Goal: Task Accomplishment & Management: Manage account settings

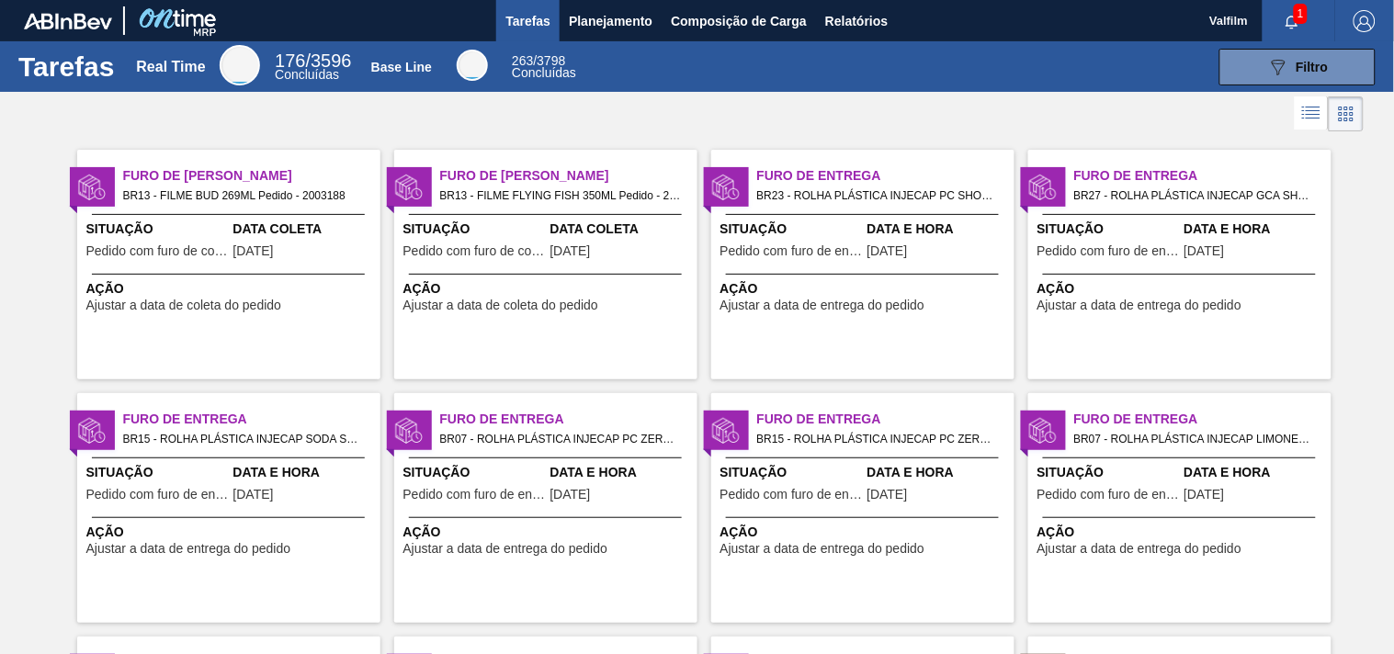
click at [179, 177] on span "Furo de [PERSON_NAME]" at bounding box center [251, 175] width 257 height 19
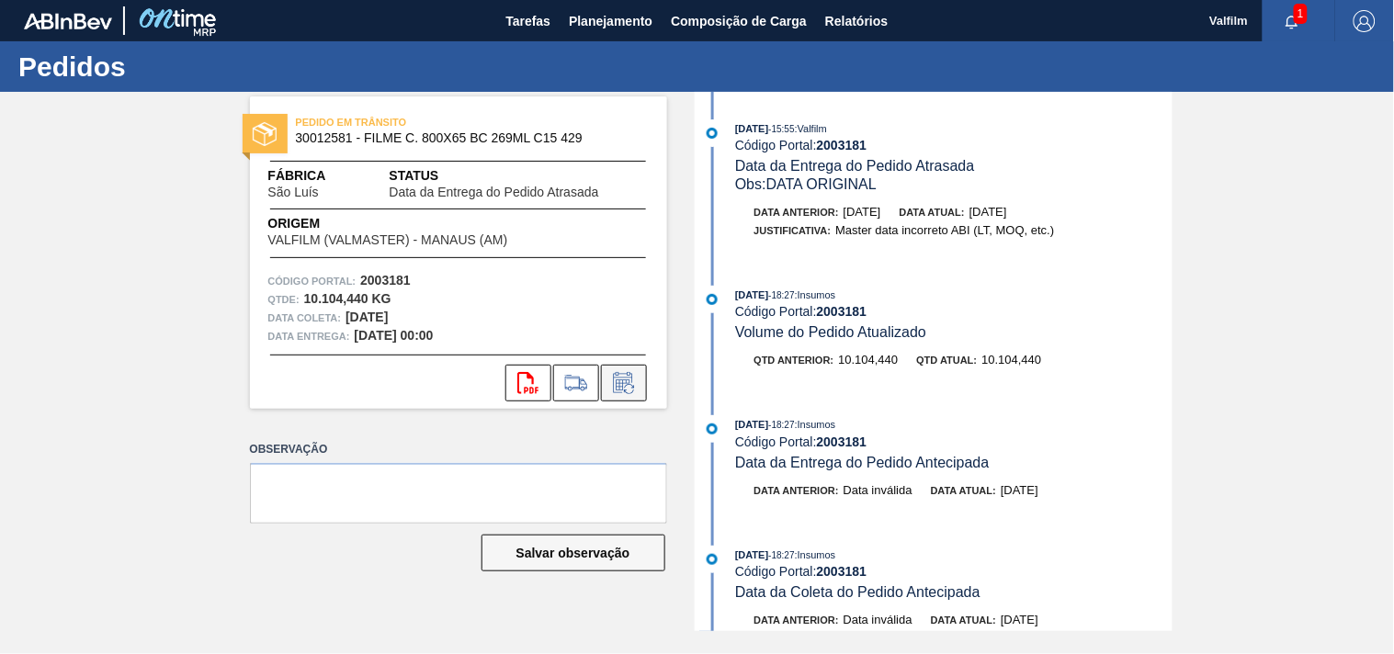
click at [626, 384] on icon at bounding box center [623, 383] width 29 height 22
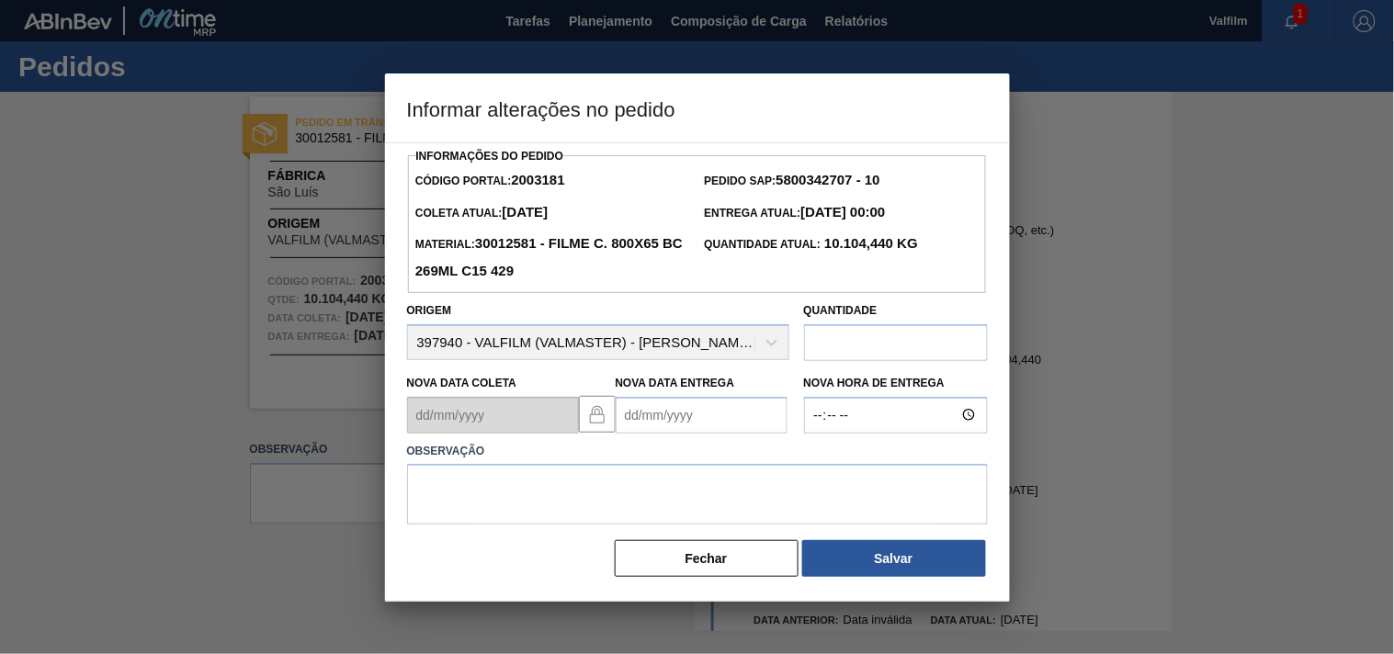
click at [636, 445] on label "Observação" at bounding box center [697, 451] width 581 height 27
click at [637, 417] on Entrega2003181 "Nova Data Entrega" at bounding box center [702, 415] width 172 height 37
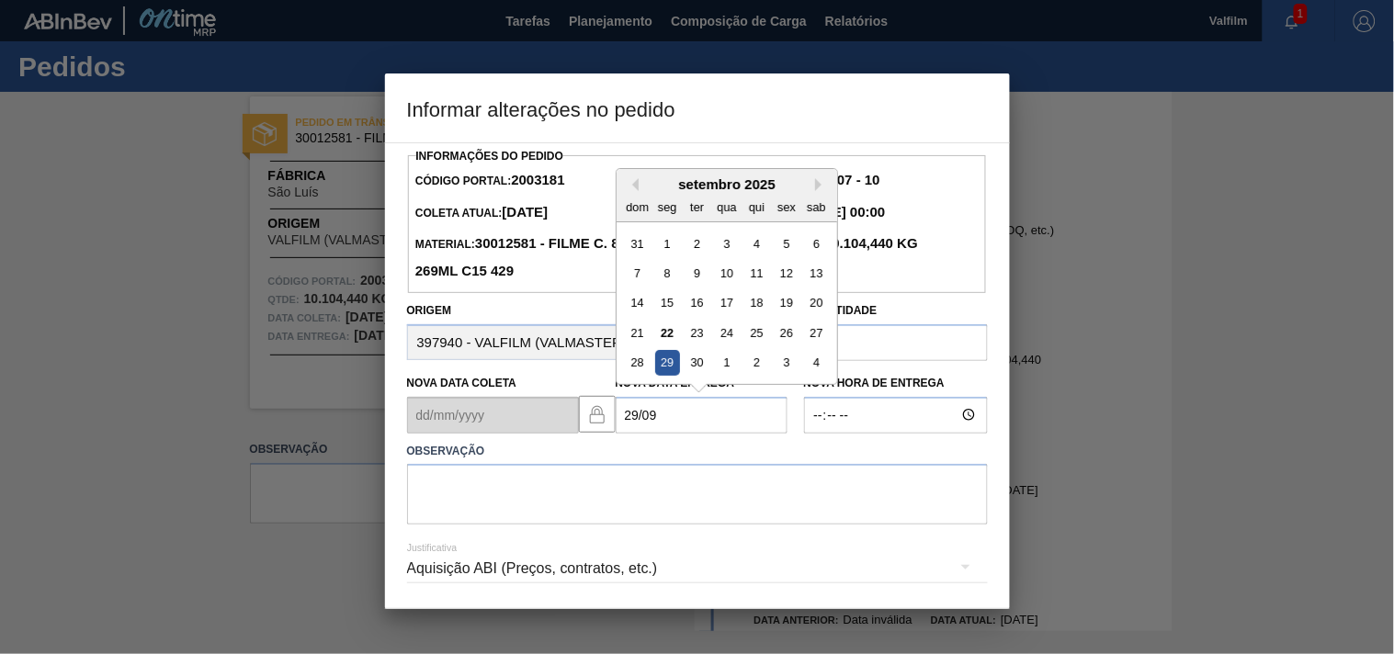
click at [650, 389] on div "Previous Month Next Month setembro 2025 dom seg ter qua qui sex sab 31 1 2 3 4 …" at bounding box center [727, 278] width 222 height 220
click at [669, 363] on div "29" at bounding box center [666, 362] width 25 height 25
type Entrega2003181 "29/09/2025"
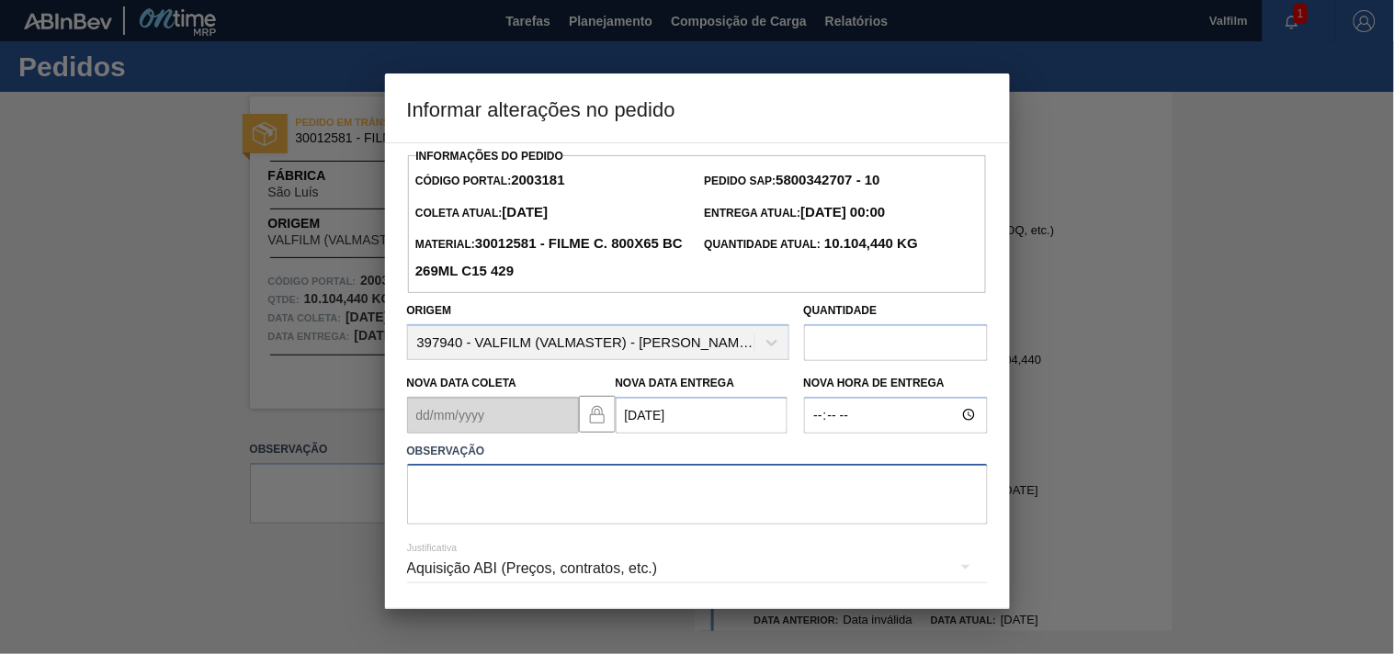
click at [517, 507] on textarea at bounding box center [697, 494] width 581 height 61
type textarea "A"
click at [694, 491] on textarea "ajuste entrega - otimizado com card urgete." at bounding box center [697, 494] width 581 height 61
drag, startPoint x: 632, startPoint y: 491, endPoint x: 650, endPoint y: 491, distance: 17.5
click at [650, 491] on textarea "ajuste entrega - otimizado com card urgete." at bounding box center [697, 494] width 581 height 61
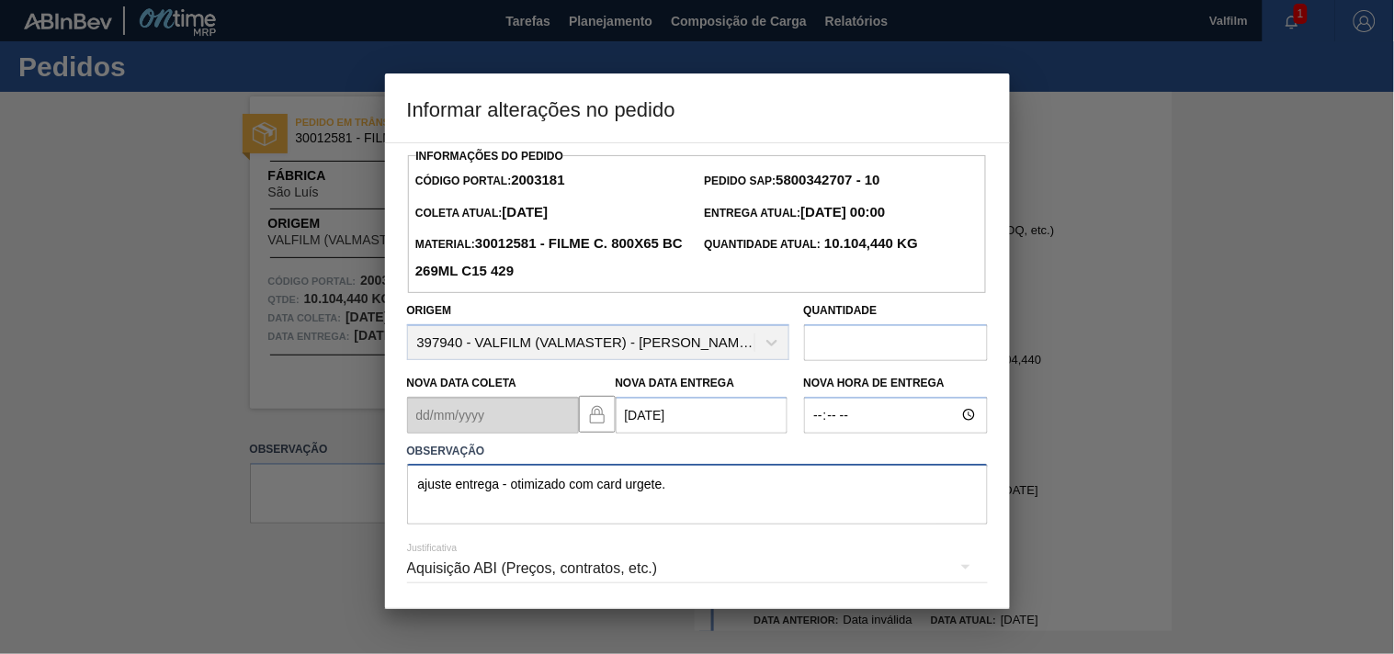
click at [648, 494] on textarea "ajuste entrega - otimizado com card urgete." at bounding box center [697, 494] width 581 height 61
paste textarea "2003715"
click at [770, 492] on textarea "ajuste entrega - otimizado com card 2003715, antecipado.." at bounding box center [697, 494] width 581 height 61
click at [680, 488] on textarea "ajuste entrega - otimizado com card 2003715, antecipado" at bounding box center [697, 494] width 581 height 61
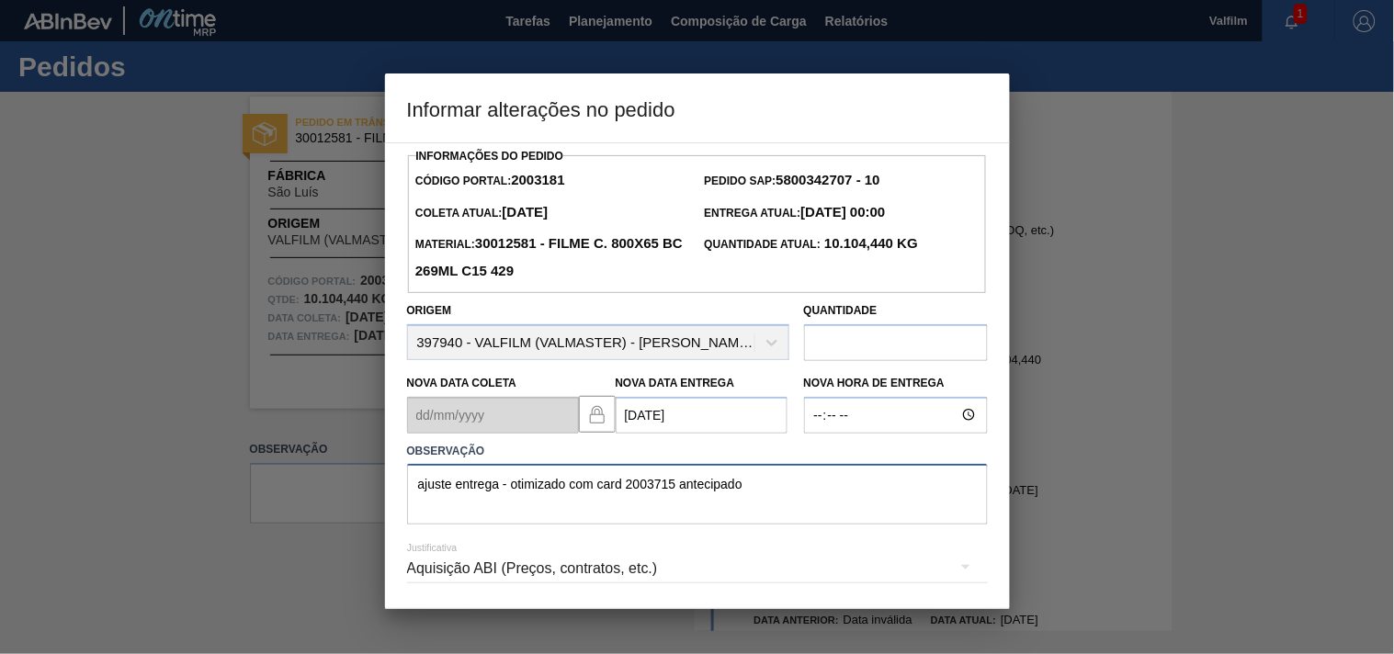
click at [768, 496] on textarea "ajuste entrega - otimizado com card 2003715 antecipado" at bounding box center [697, 494] width 581 height 61
drag, startPoint x: 769, startPoint y: 496, endPoint x: 333, endPoint y: 484, distance: 435.6
click at [333, 484] on div "Informar alterações no pedido Informações do Pedido Código Portal: 2003181 Pedi…" at bounding box center [697, 327] width 1394 height 654
type textarea "ajuste entrega - otimizado com card 2003715 antecipado"
drag, startPoint x: 727, startPoint y: 540, endPoint x: 598, endPoint y: 561, distance: 130.3
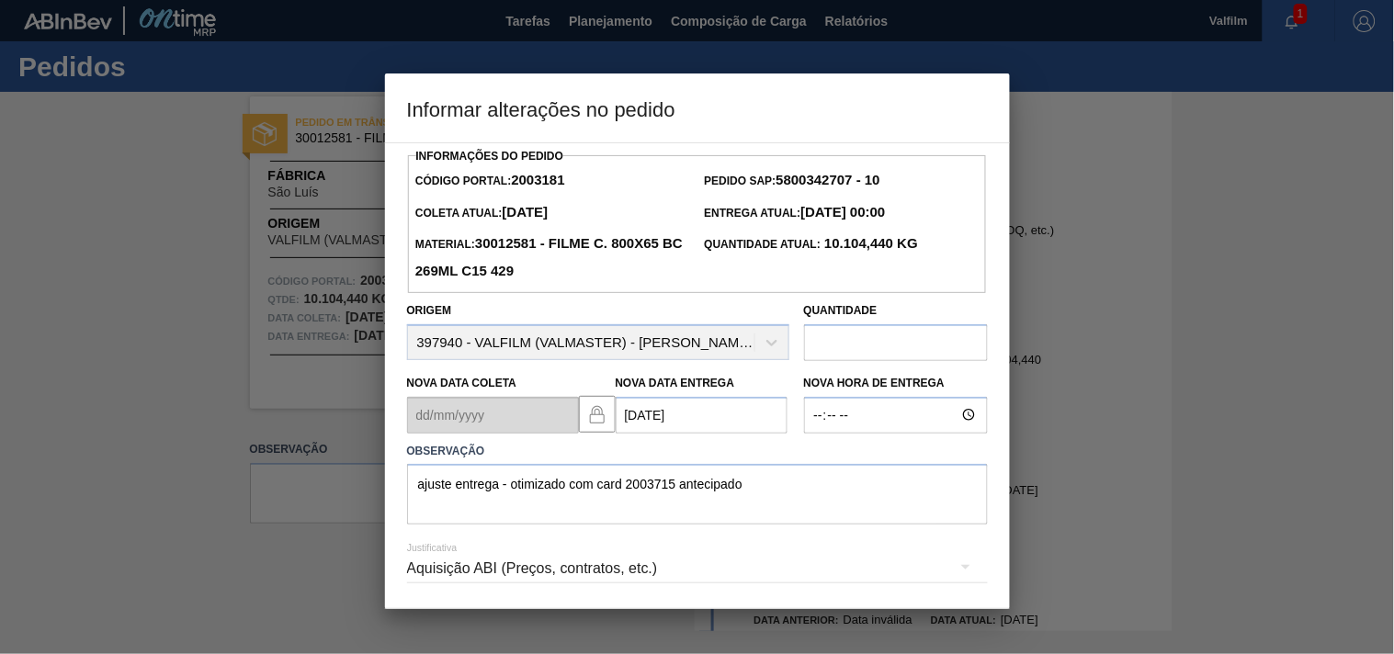
click at [727, 540] on div "Justificativa Aquisição ABI (Preços, contratos, etc.)" at bounding box center [697, 558] width 581 height 66
click at [506, 563] on div "Aquisição ABI (Preços, contratos, etc.)" at bounding box center [697, 568] width 581 height 51
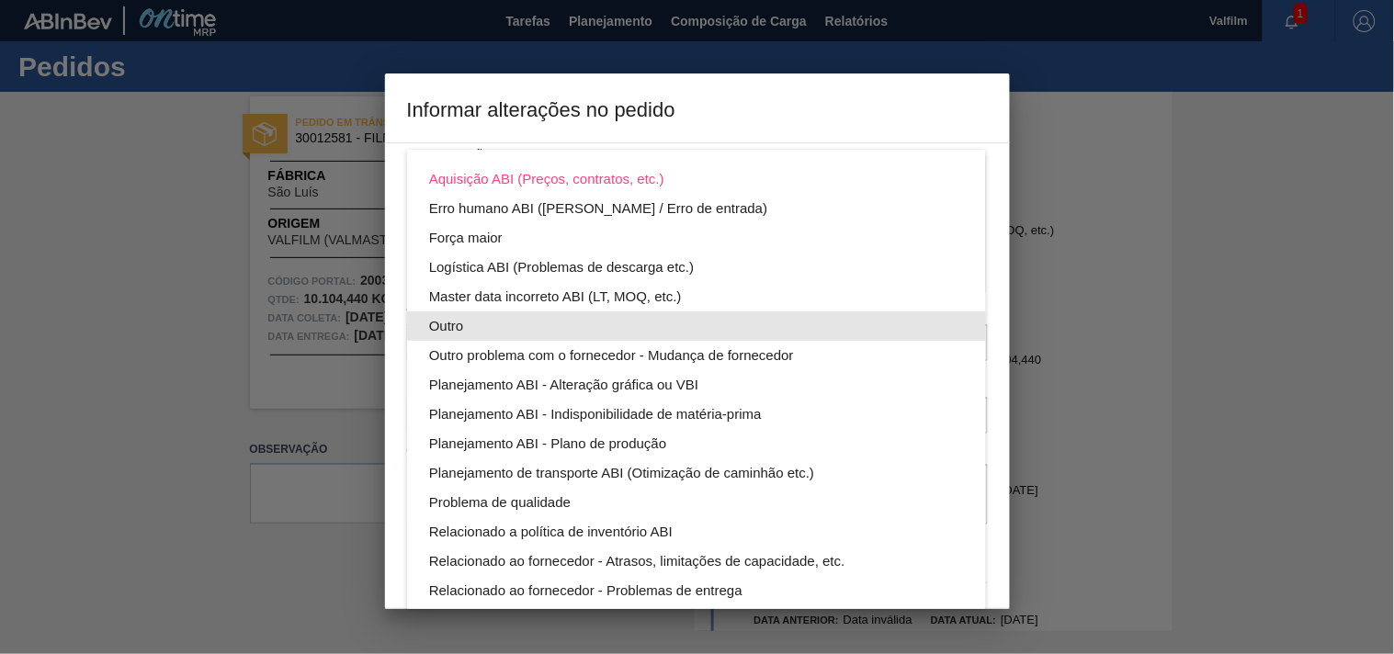
click at [442, 323] on div "Outro" at bounding box center [696, 325] width 535 height 29
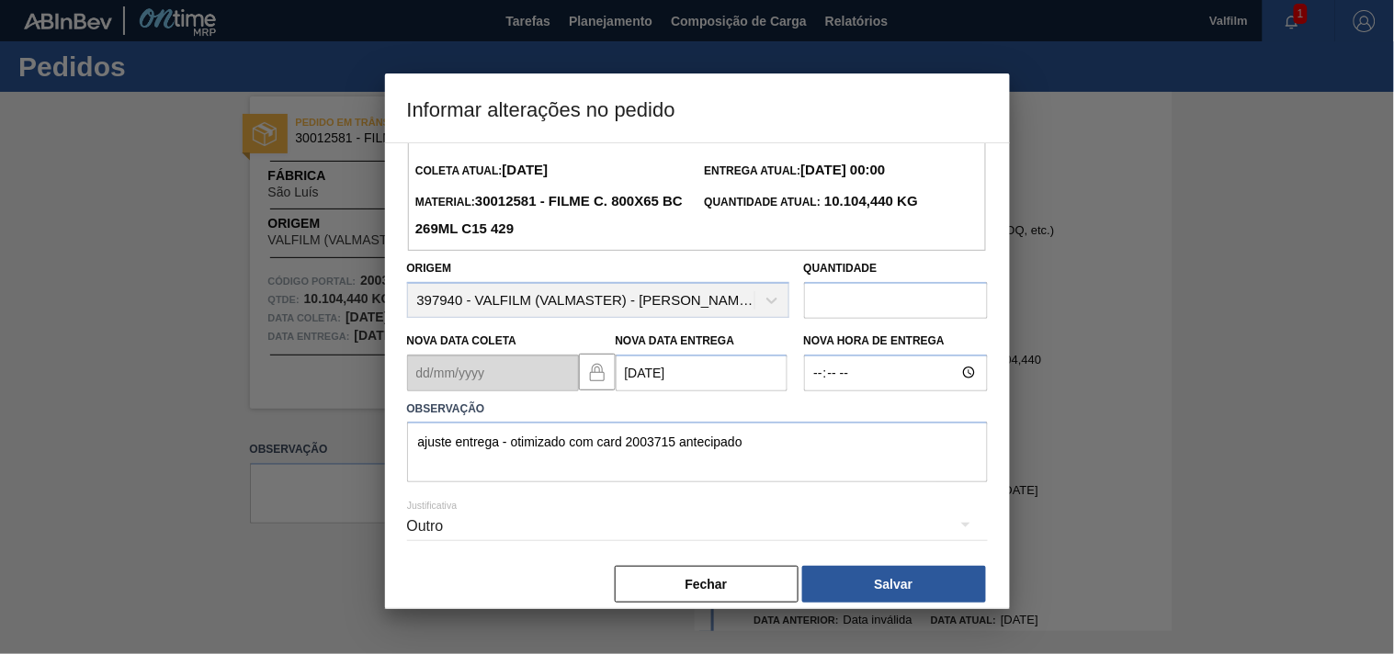
scroll to position [65, 0]
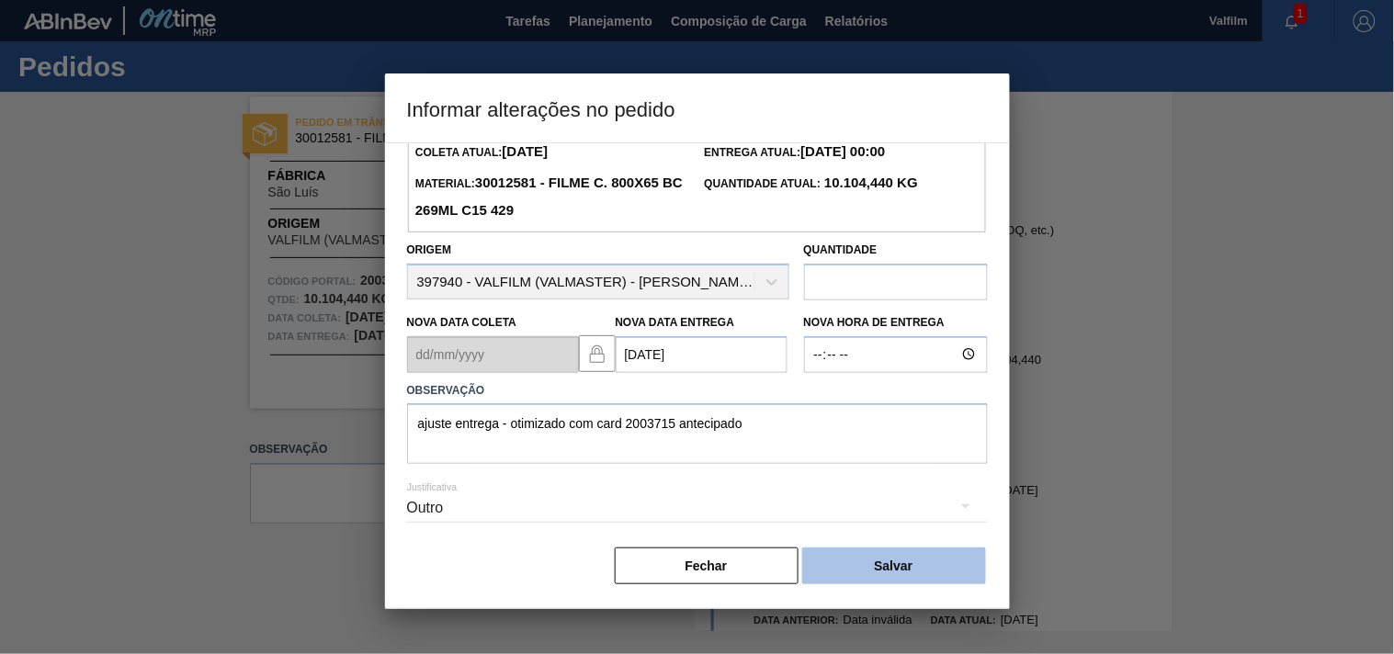
click at [882, 562] on button "Salvar" at bounding box center [894, 566] width 184 height 37
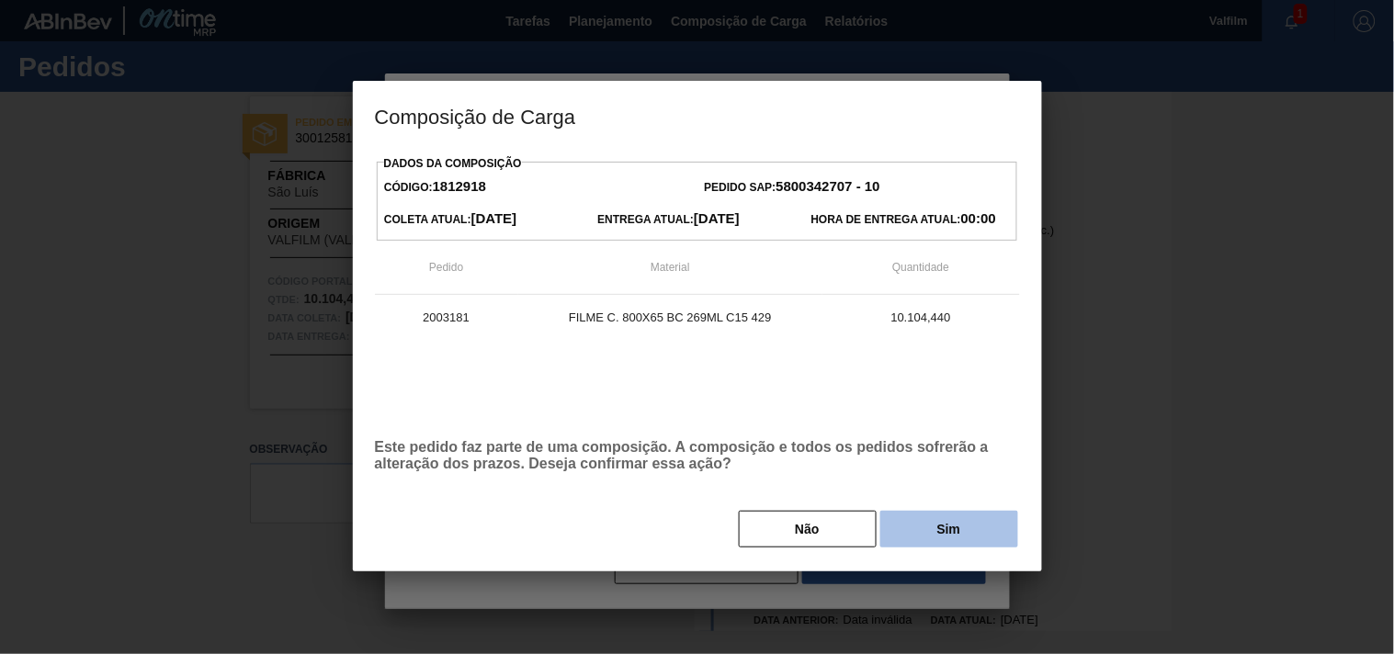
click at [910, 544] on button "Sim" at bounding box center [949, 529] width 138 height 37
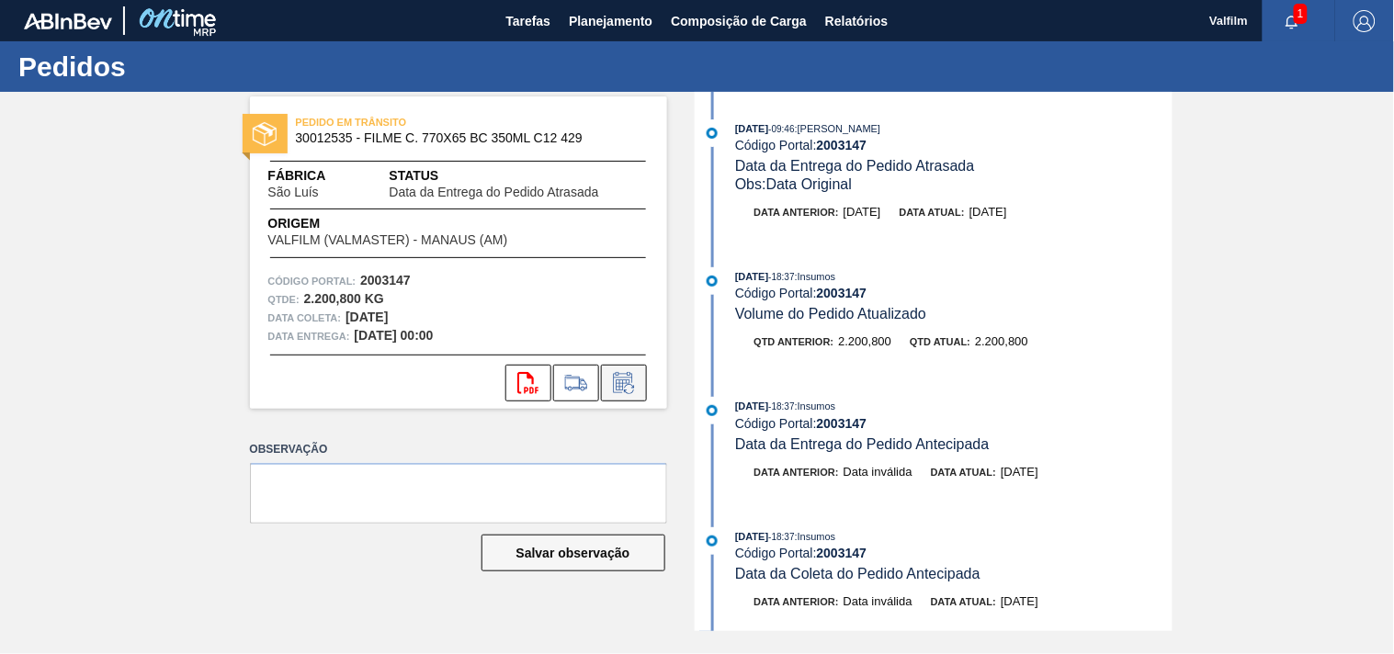
click at [617, 386] on icon at bounding box center [623, 383] width 29 height 22
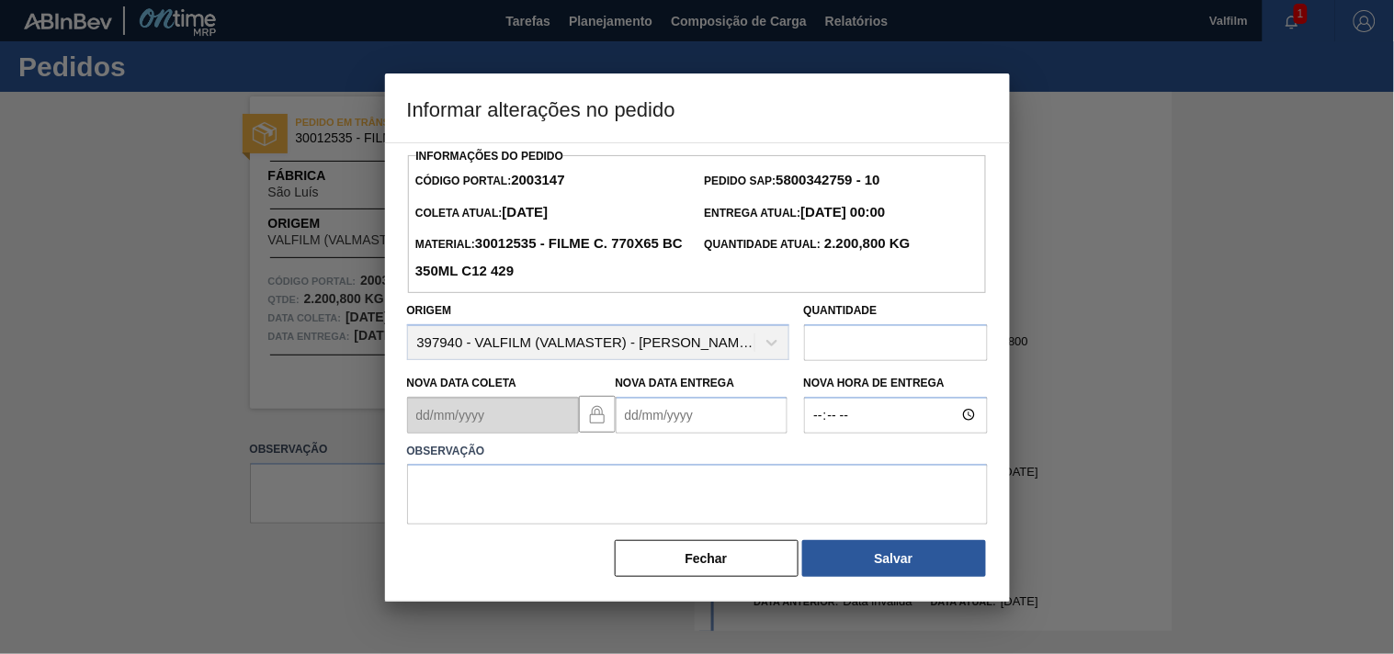
click at [638, 419] on Entrega2003147 "Nova Data Entrega" at bounding box center [702, 415] width 172 height 37
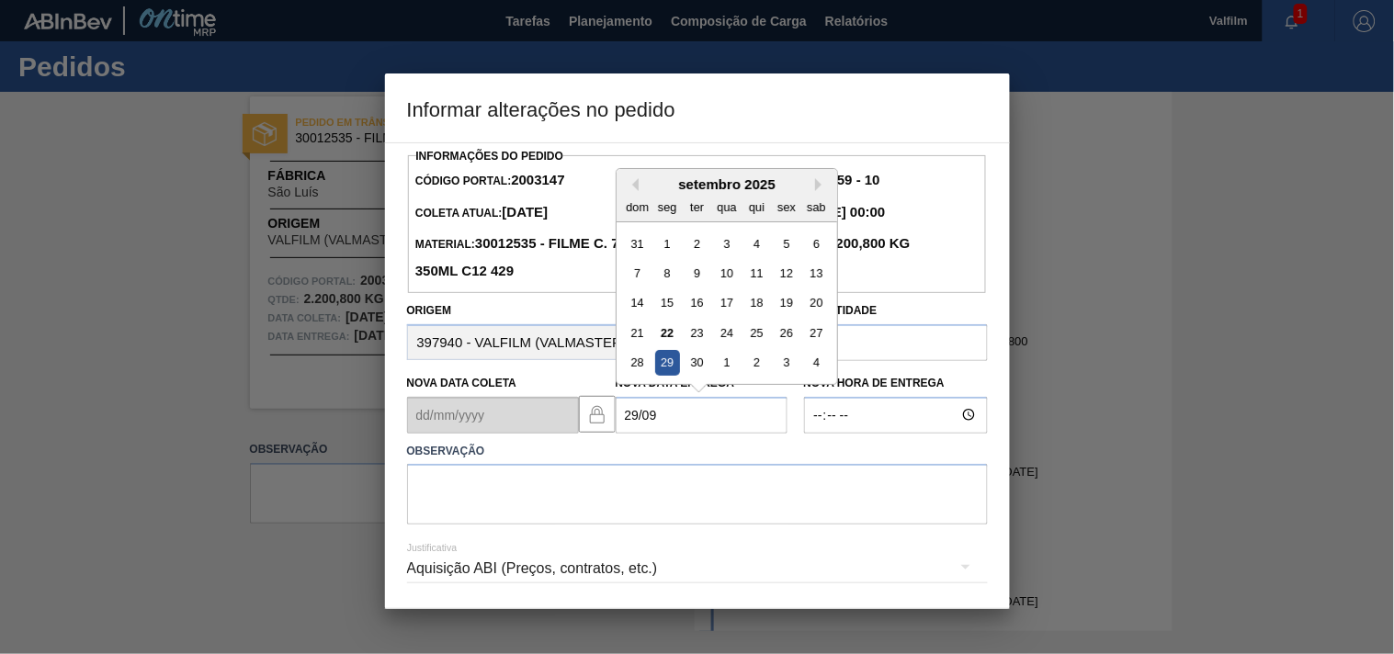
click at [667, 371] on div "29" at bounding box center [666, 362] width 25 height 25
type Entrega2003147 "[DATE]"
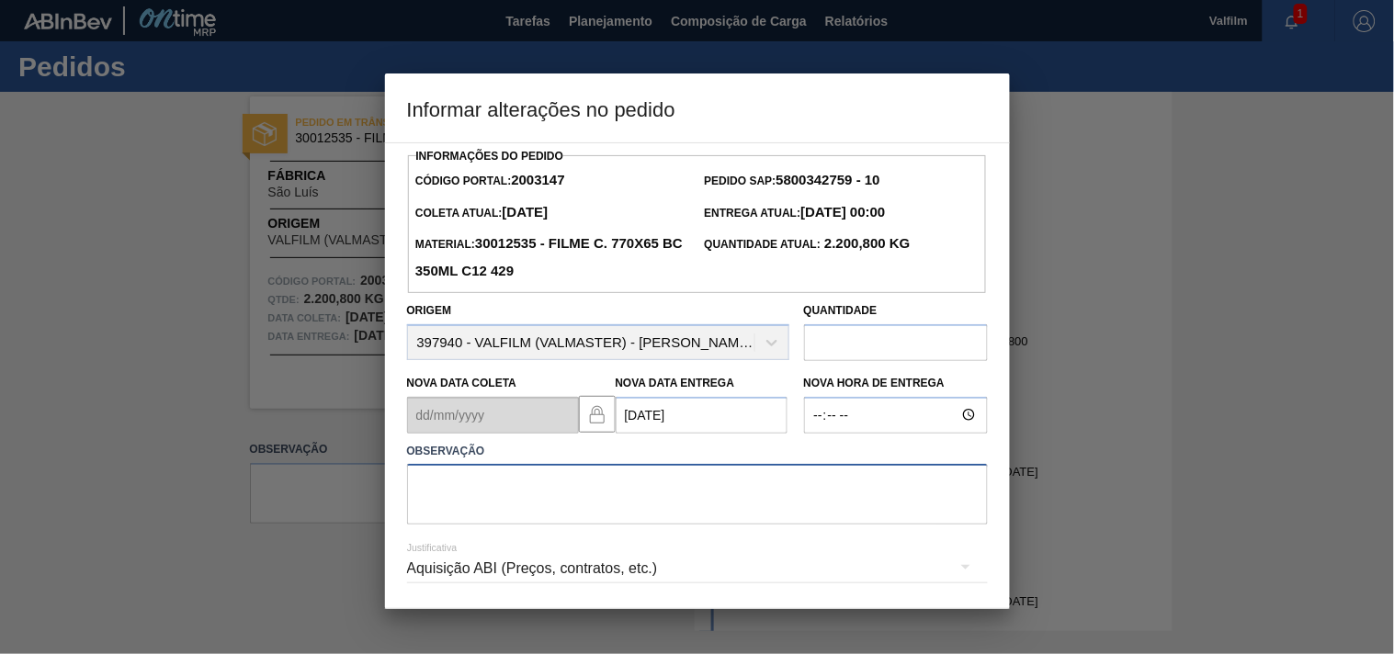
click at [505, 511] on textarea at bounding box center [697, 494] width 581 height 61
paste textarea "ajuste entrega - otimizado com card 2003715 antecipado"
type textarea "ajuste entrega - otimizado com card 2003715 antecipado"
click at [453, 579] on div "Aquisição ABI (Preços, contratos, etc.)" at bounding box center [697, 568] width 581 height 51
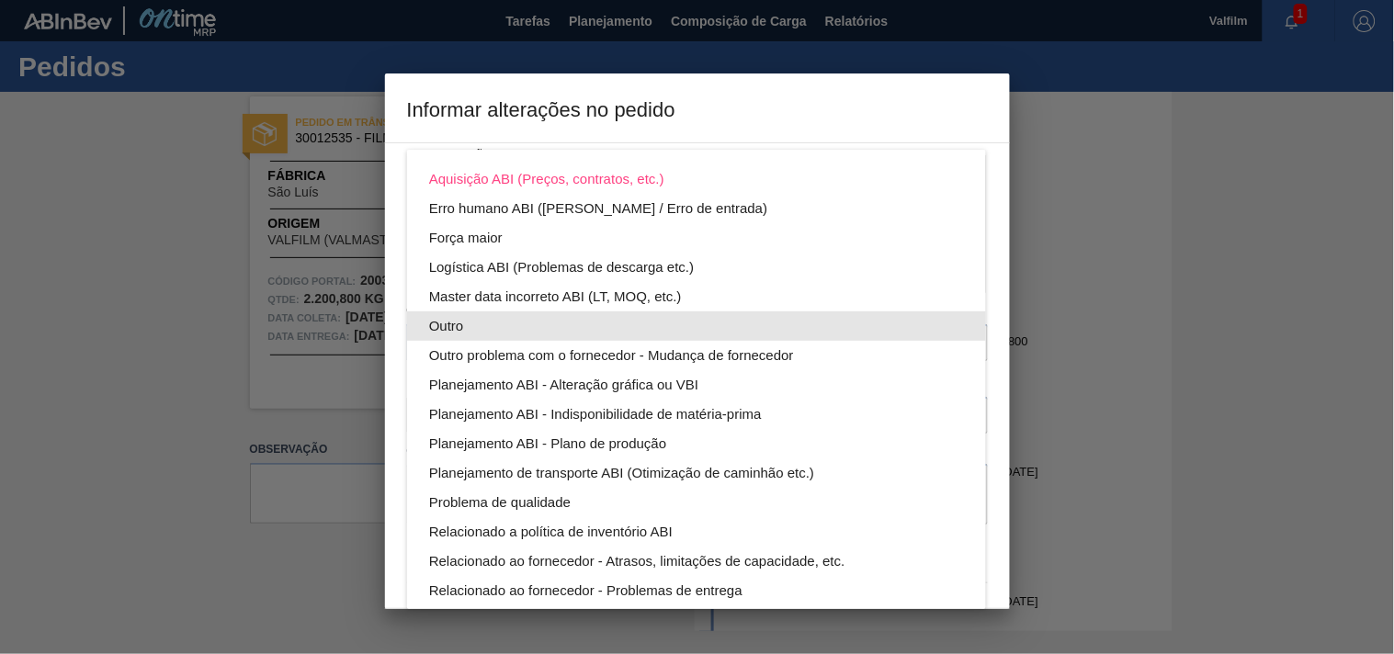
click at [444, 324] on div "Outro" at bounding box center [696, 325] width 535 height 29
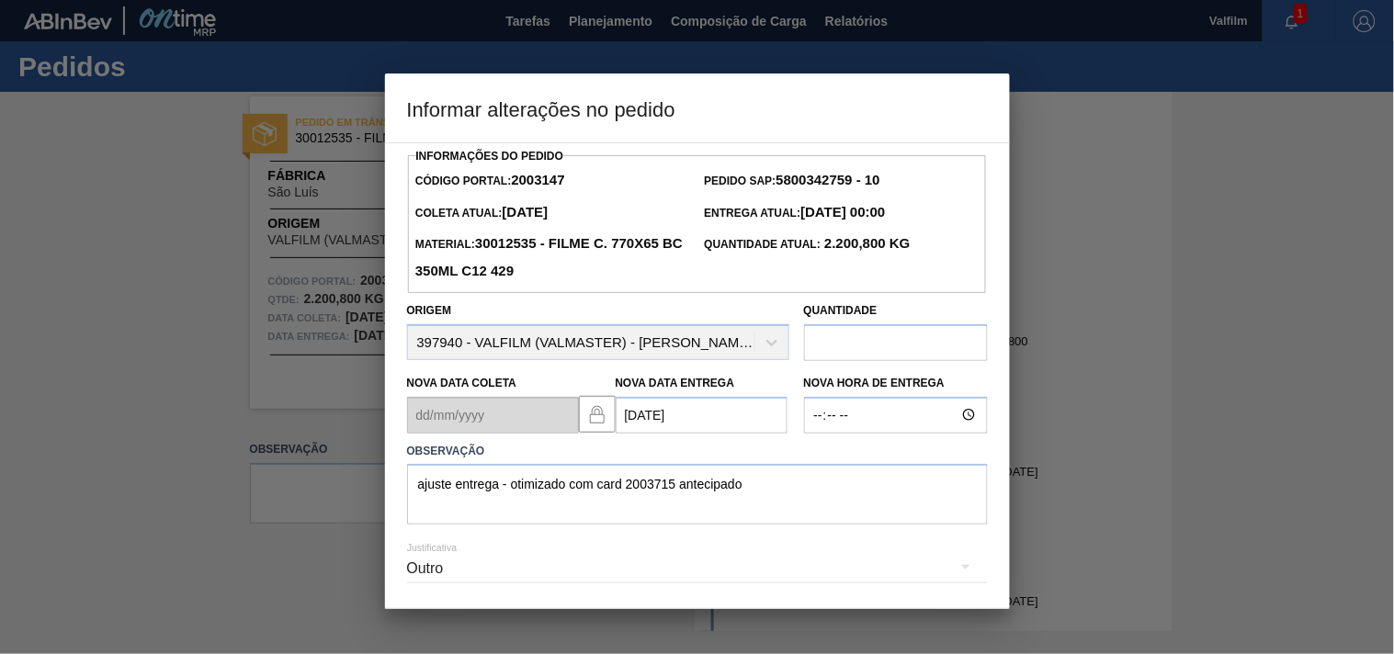
scroll to position [65, 0]
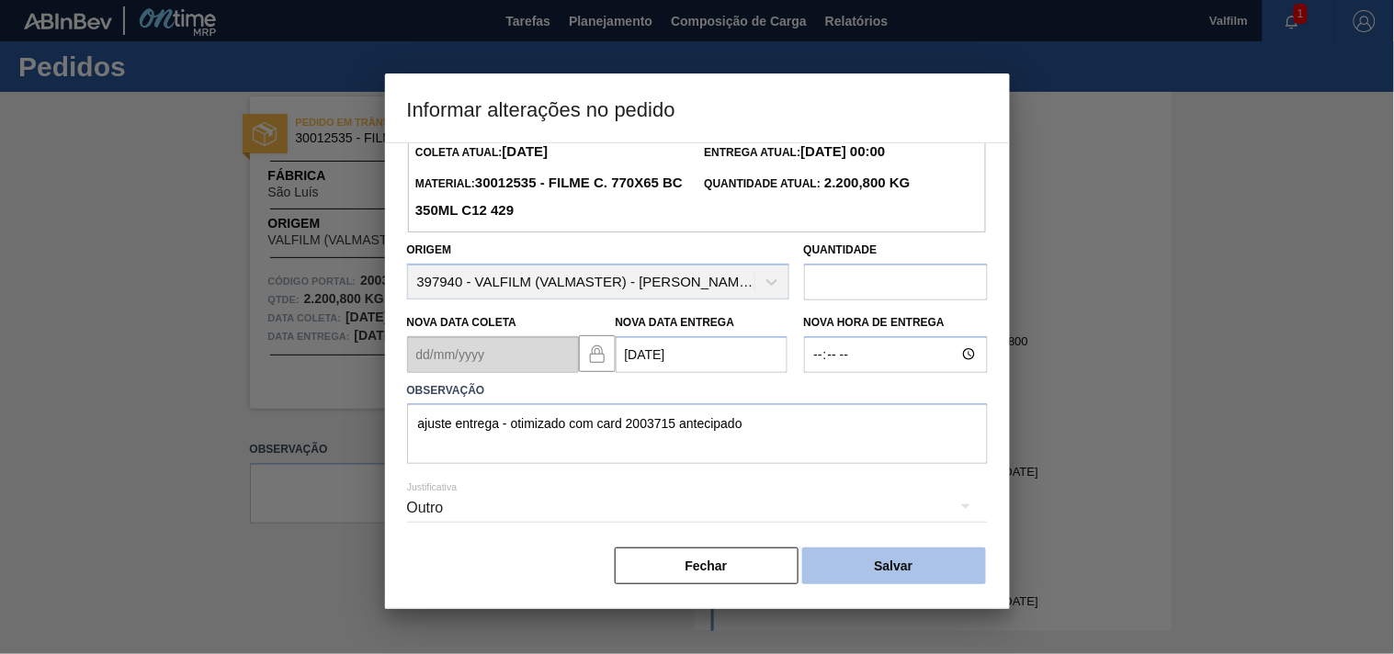
click at [884, 568] on button "Salvar" at bounding box center [894, 566] width 184 height 37
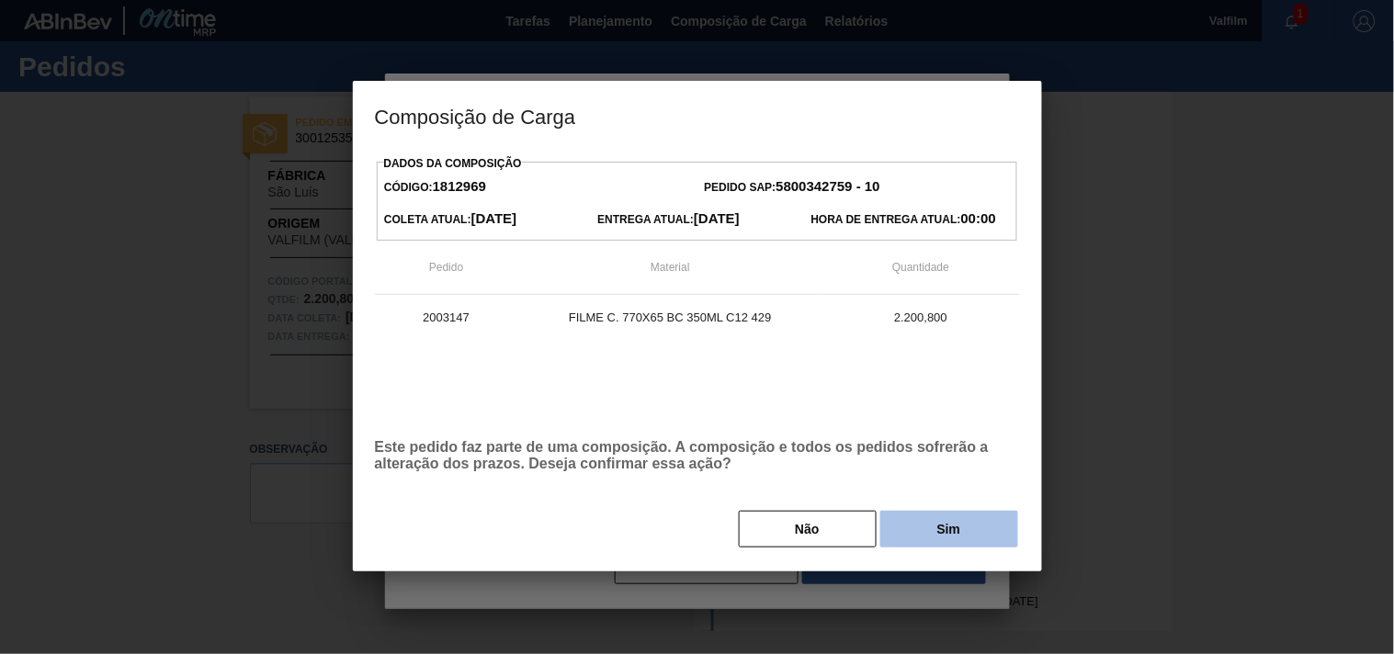
click at [924, 526] on button "Sim" at bounding box center [949, 529] width 138 height 37
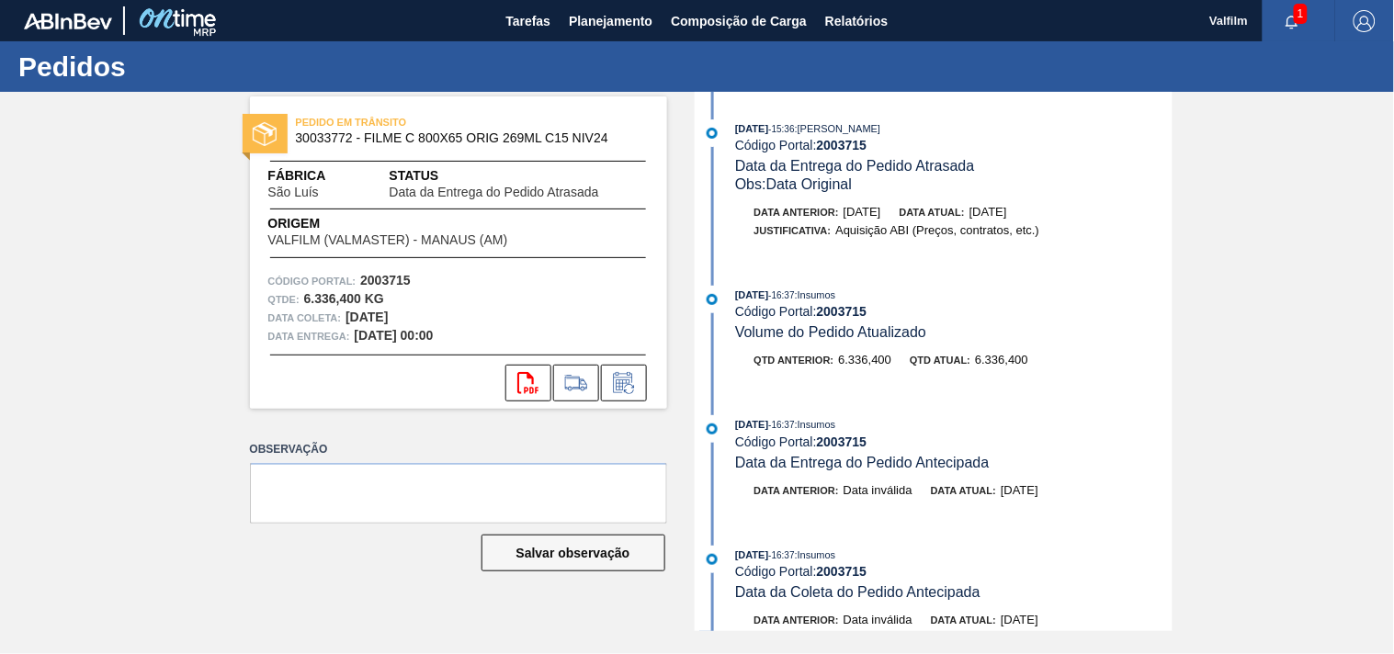
click at [625, 386] on icon at bounding box center [623, 383] width 29 height 22
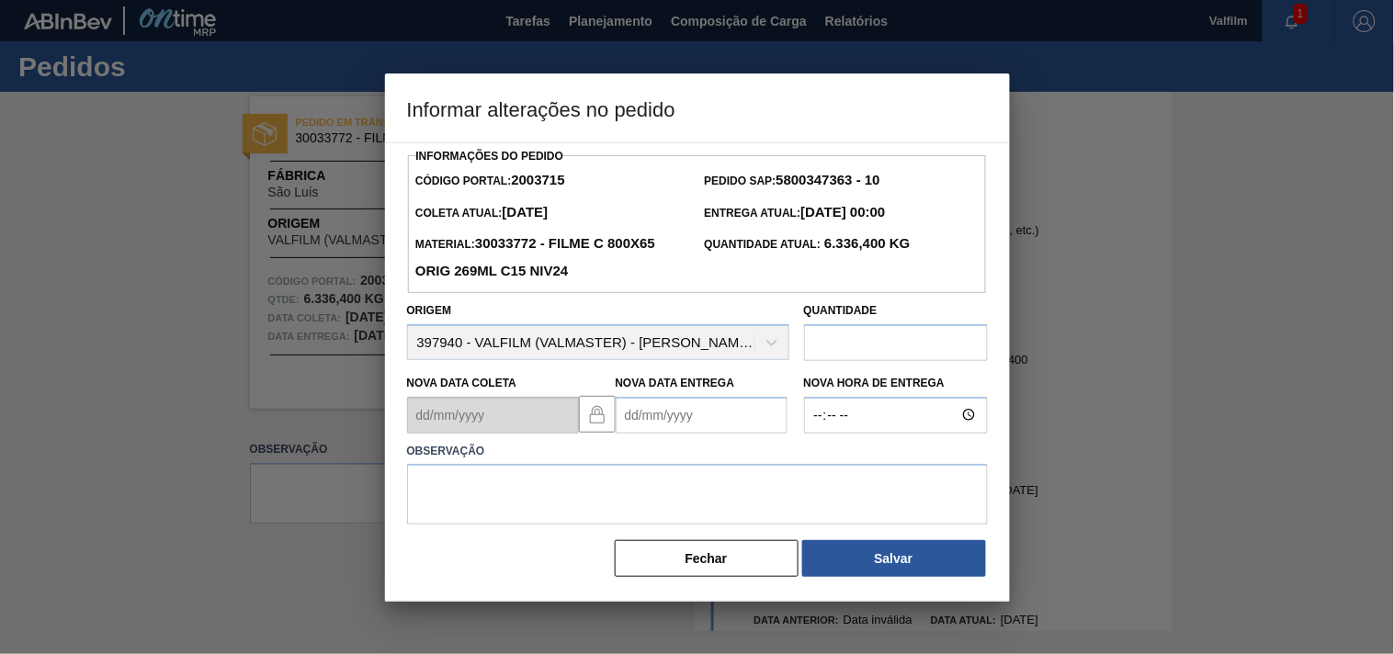
click at [640, 402] on Entrega2003715 "Nova Data Entrega" at bounding box center [702, 415] width 172 height 37
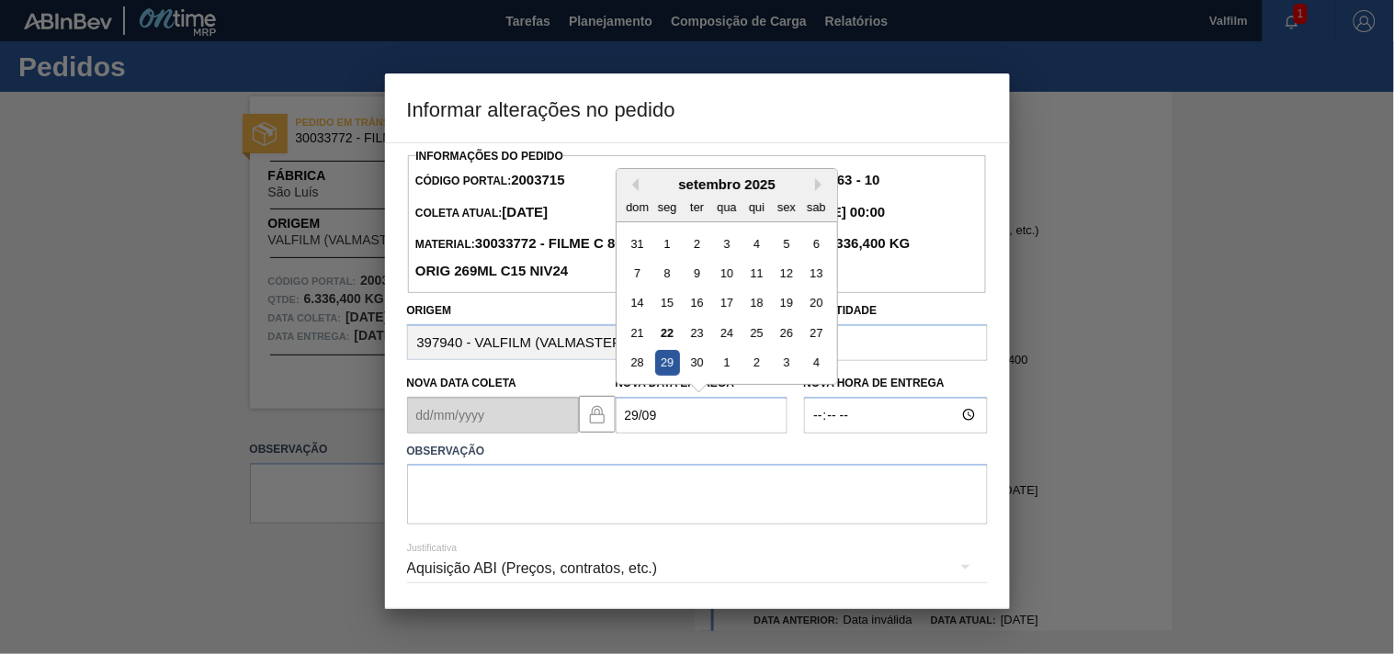
click at [663, 375] on div "29" at bounding box center [666, 362] width 25 height 25
type Entrega2003715 "29/09/2025"
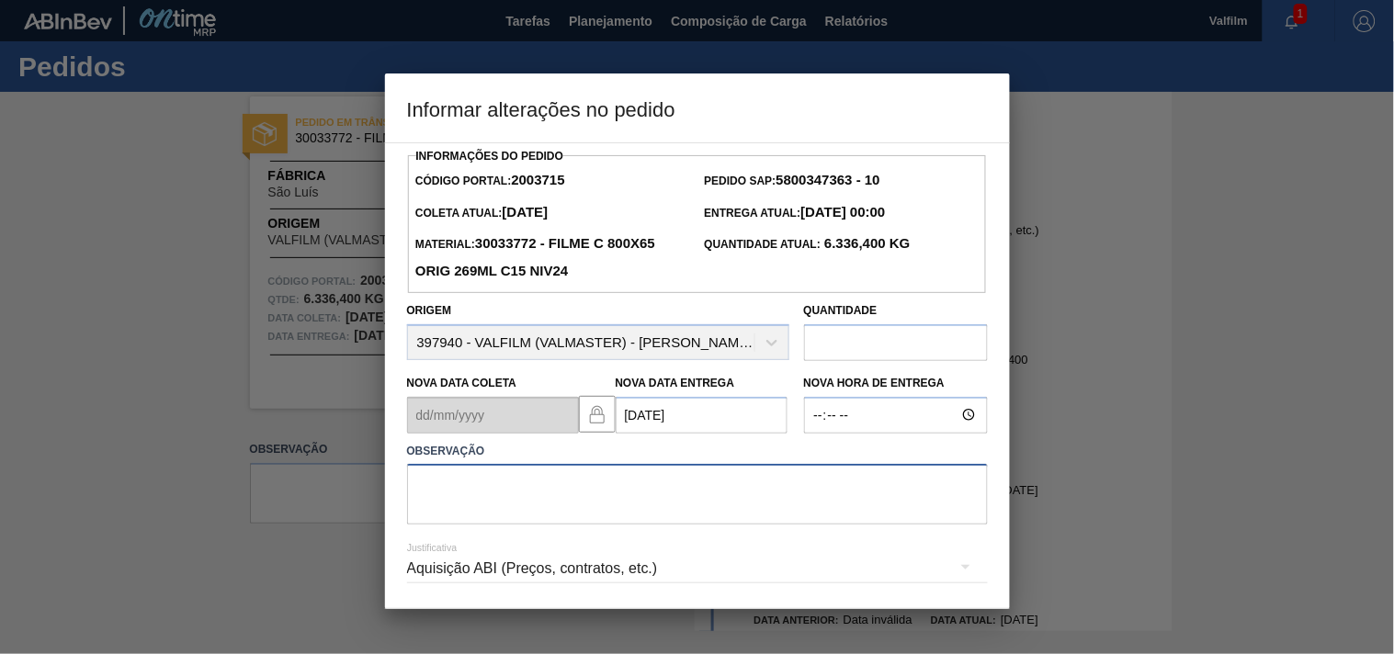
click at [437, 498] on textarea at bounding box center [697, 494] width 581 height 61
type textarea "ajuste entrega - antecipação cliente,"
click at [593, 556] on div "Aquisição ABI (Preços, contratos, etc.)" at bounding box center [697, 568] width 581 height 51
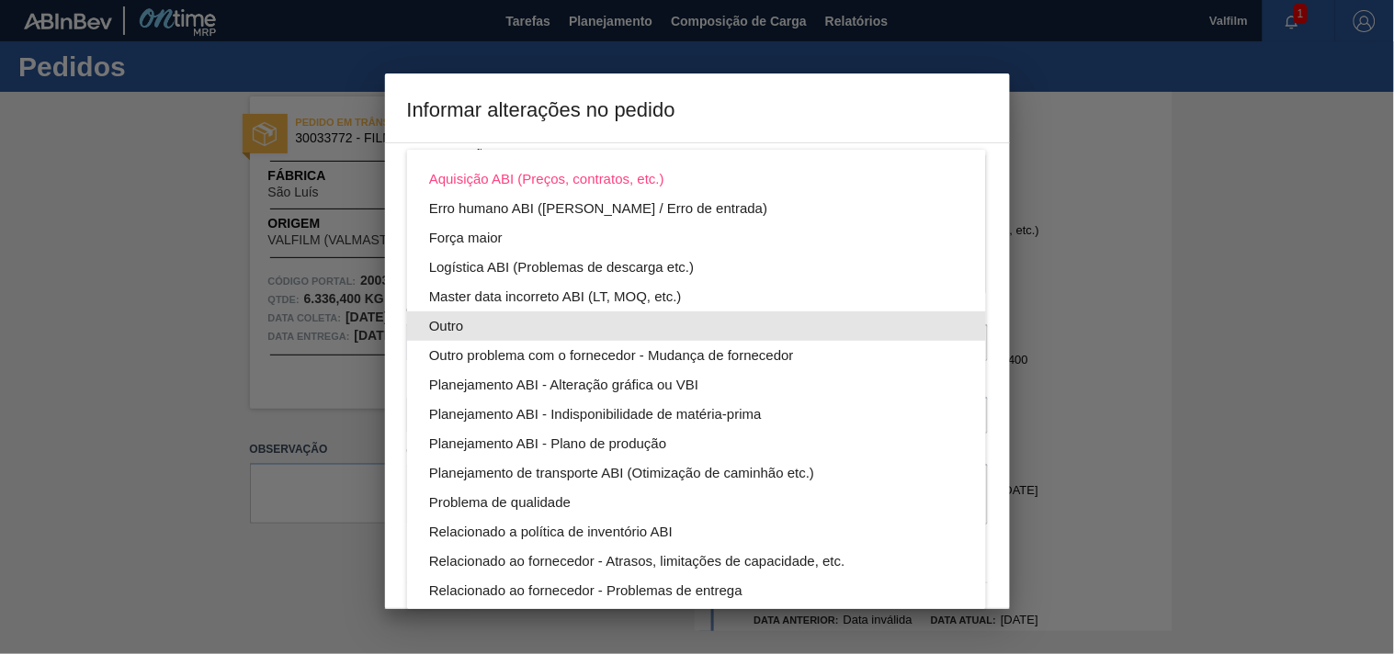
click at [462, 319] on div "Outro" at bounding box center [696, 325] width 535 height 29
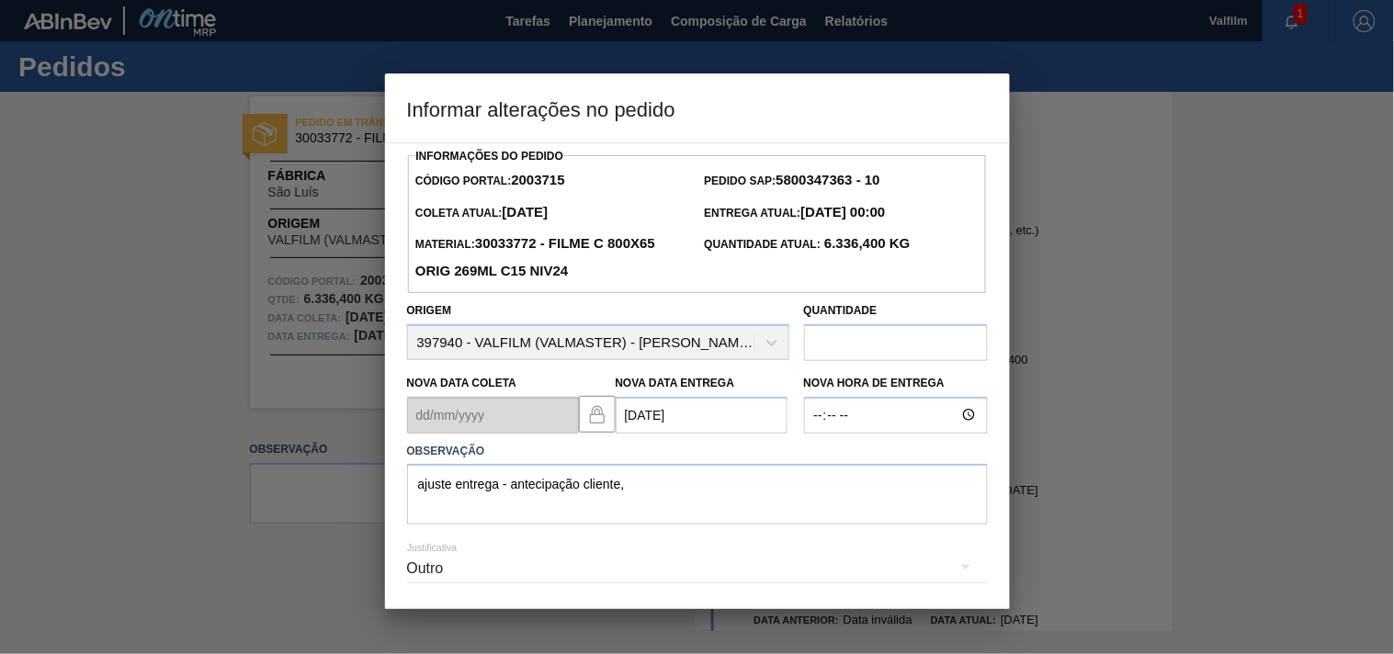
scroll to position [65, 0]
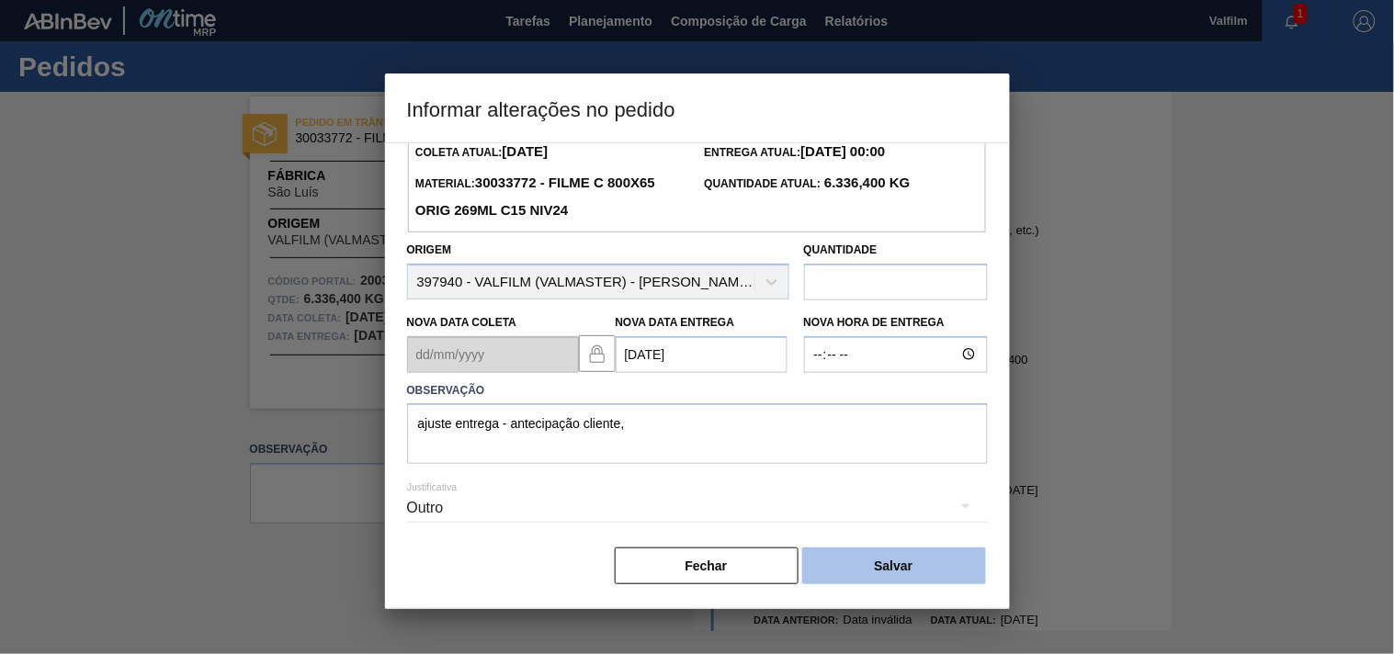
click at [898, 570] on button "Salvar" at bounding box center [894, 566] width 184 height 37
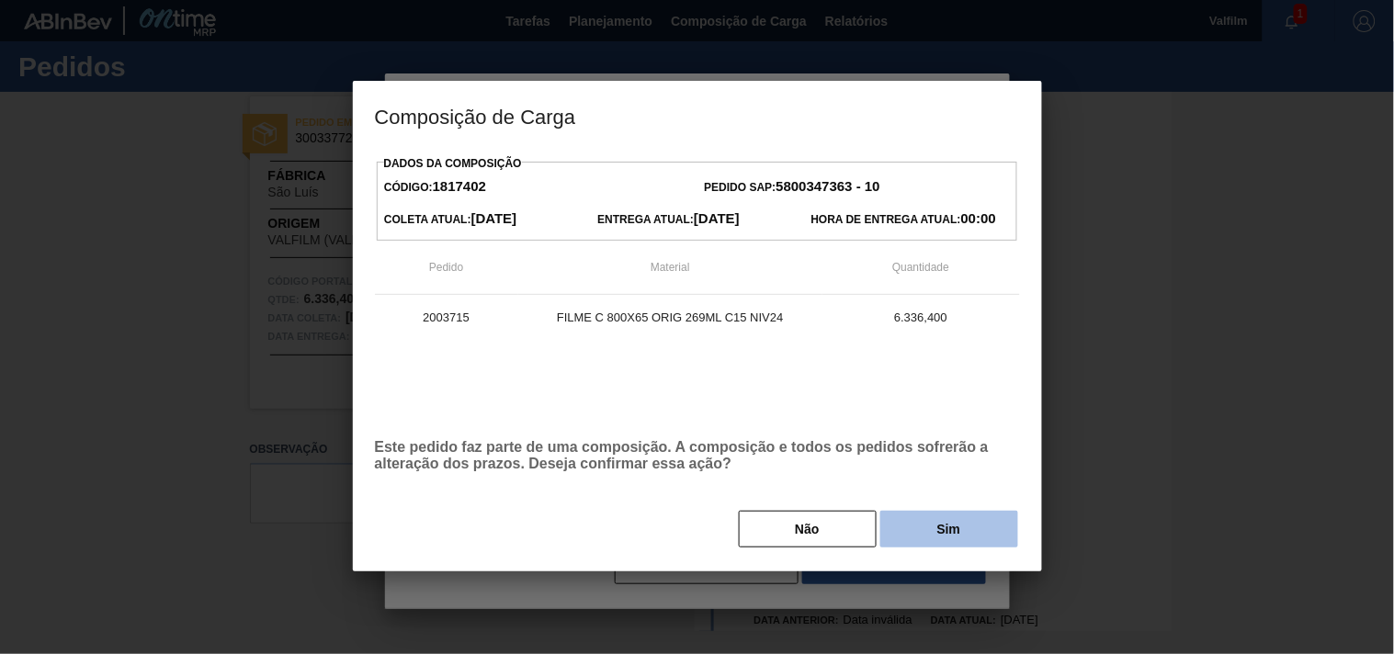
click at [933, 540] on button "Sim" at bounding box center [949, 529] width 138 height 37
